Goal: Task Accomplishment & Management: Manage account settings

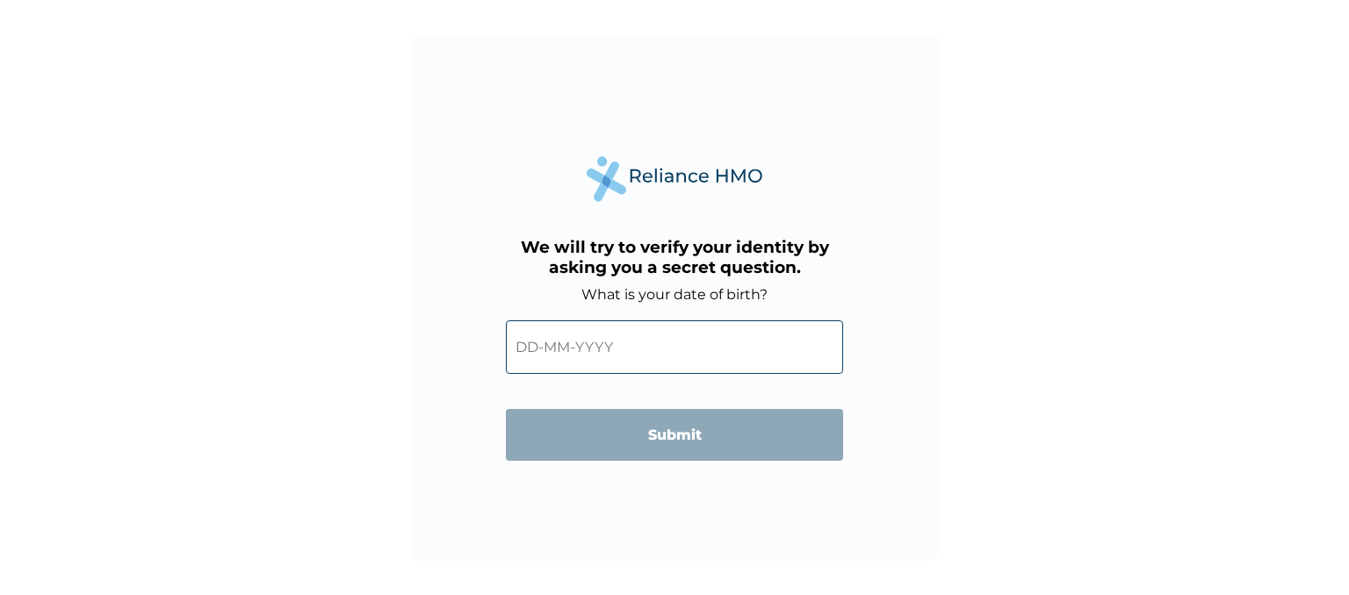
click at [530, 351] on input "text" at bounding box center [674, 348] width 337 height 54
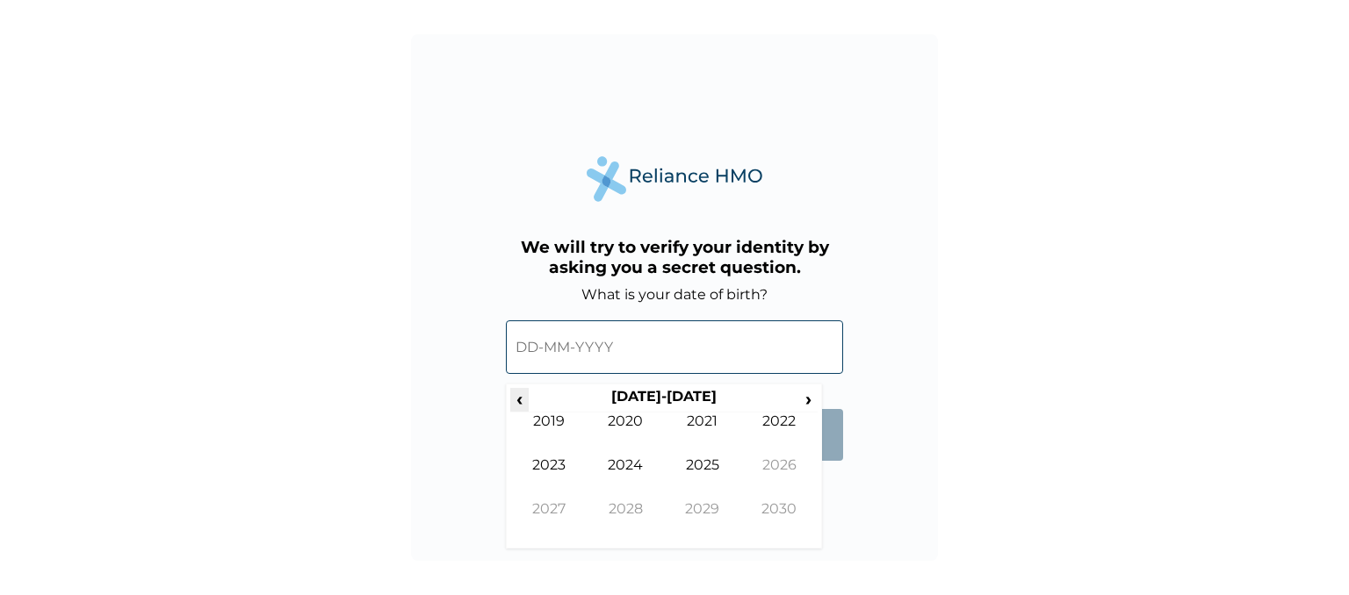
click at [519, 395] on span "‹" at bounding box center [519, 399] width 18 height 22
click at [559, 419] on td "1979" at bounding box center [548, 435] width 77 height 44
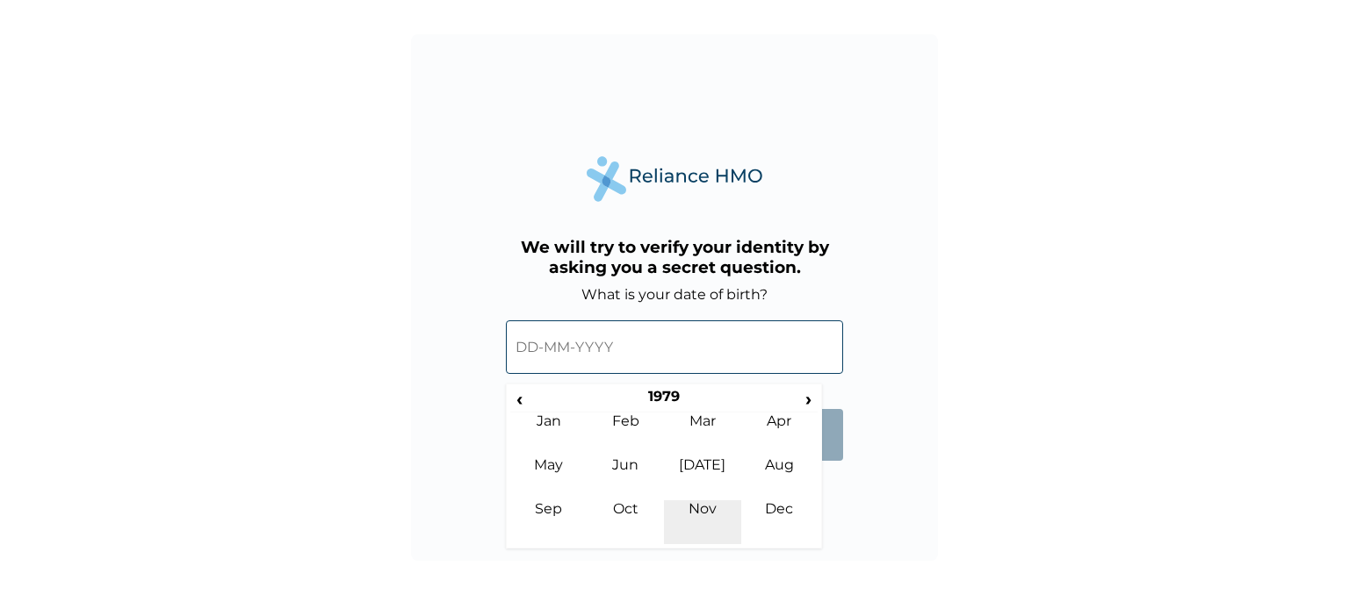
click at [706, 503] on td "Nov" at bounding box center [702, 523] width 77 height 44
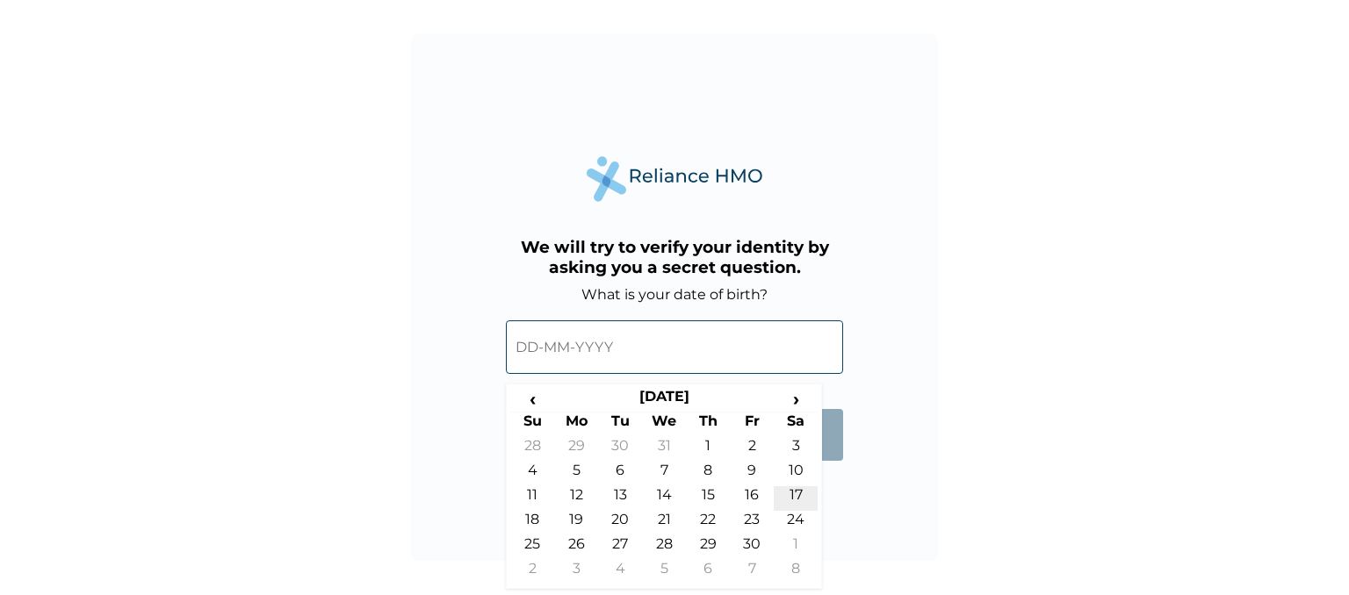
click at [791, 487] on td "17" at bounding box center [796, 499] width 44 height 25
type input "17-11-1979"
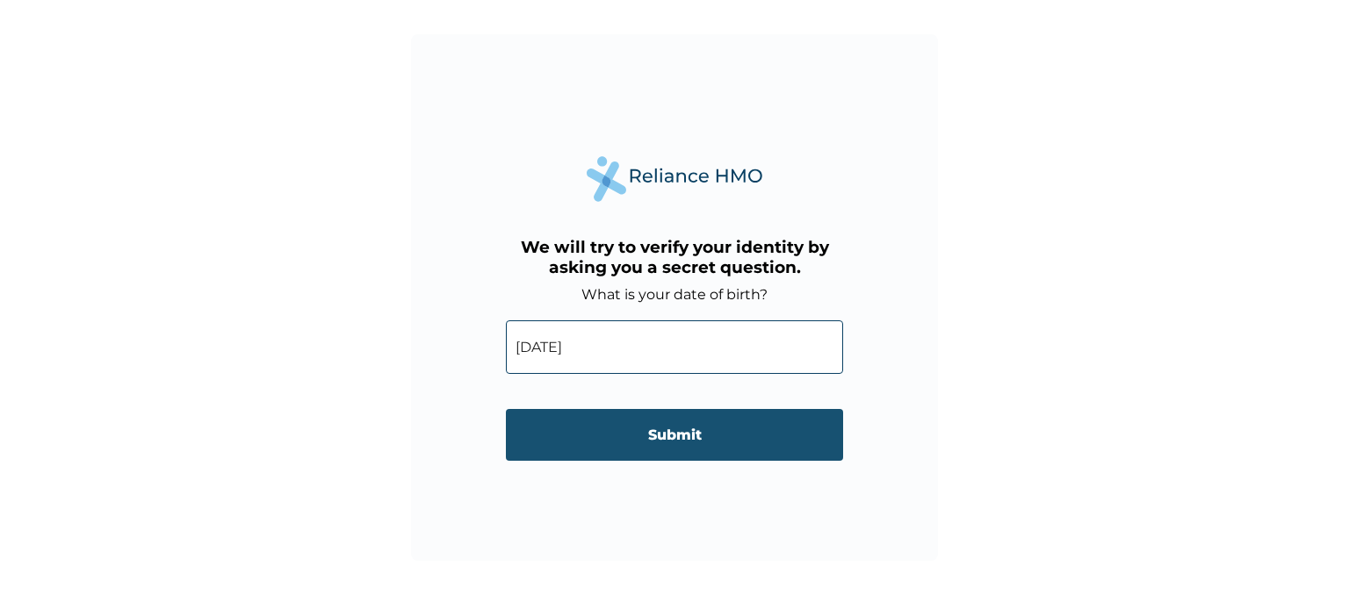
click at [662, 436] on input "Submit" at bounding box center [674, 435] width 337 height 52
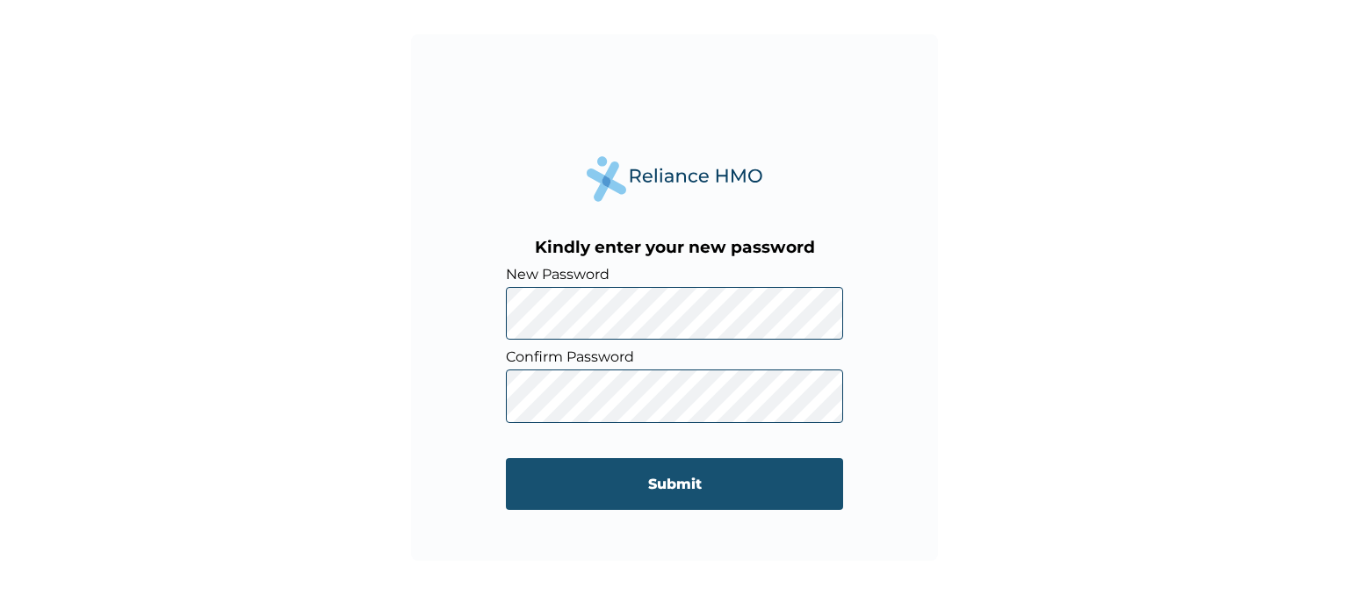
click at [697, 486] on input "Submit" at bounding box center [674, 484] width 337 height 52
